Goal: Task Accomplishment & Management: Use online tool/utility

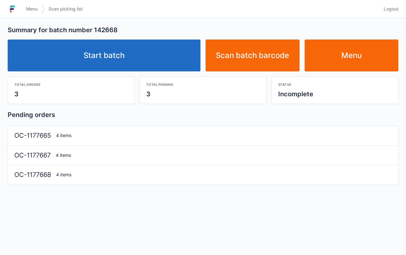
click at [101, 70] on link "Start batch" at bounding box center [104, 56] width 193 height 32
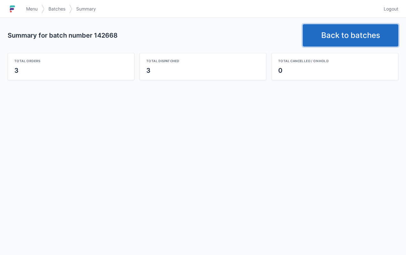
click at [381, 32] on link "Back to batches" at bounding box center [351, 35] width 96 height 22
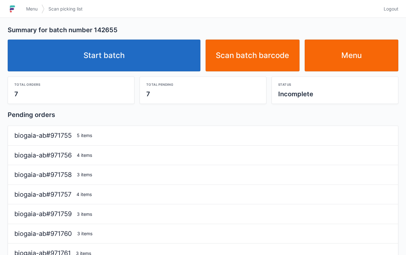
click at [145, 67] on link "Start batch" at bounding box center [104, 56] width 193 height 32
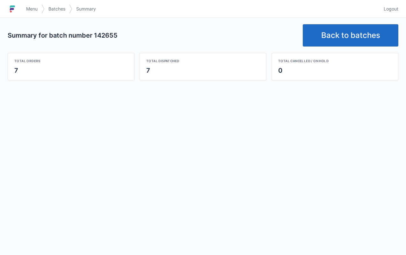
click at [356, 35] on link "Back to batches" at bounding box center [351, 35] width 96 height 22
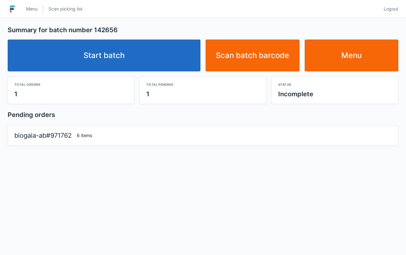
click at [137, 60] on link "Start batch" at bounding box center [104, 56] width 193 height 32
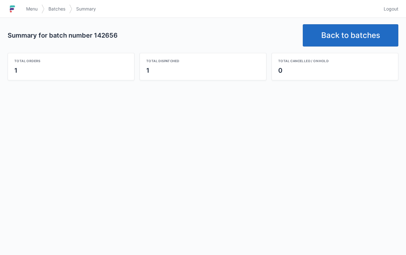
click at [386, 52] on div "Total orders 1 Total dispatched 1 Total cancelled / on hold 0" at bounding box center [203, 64] width 396 height 33
